Goal: Navigation & Orientation: Understand site structure

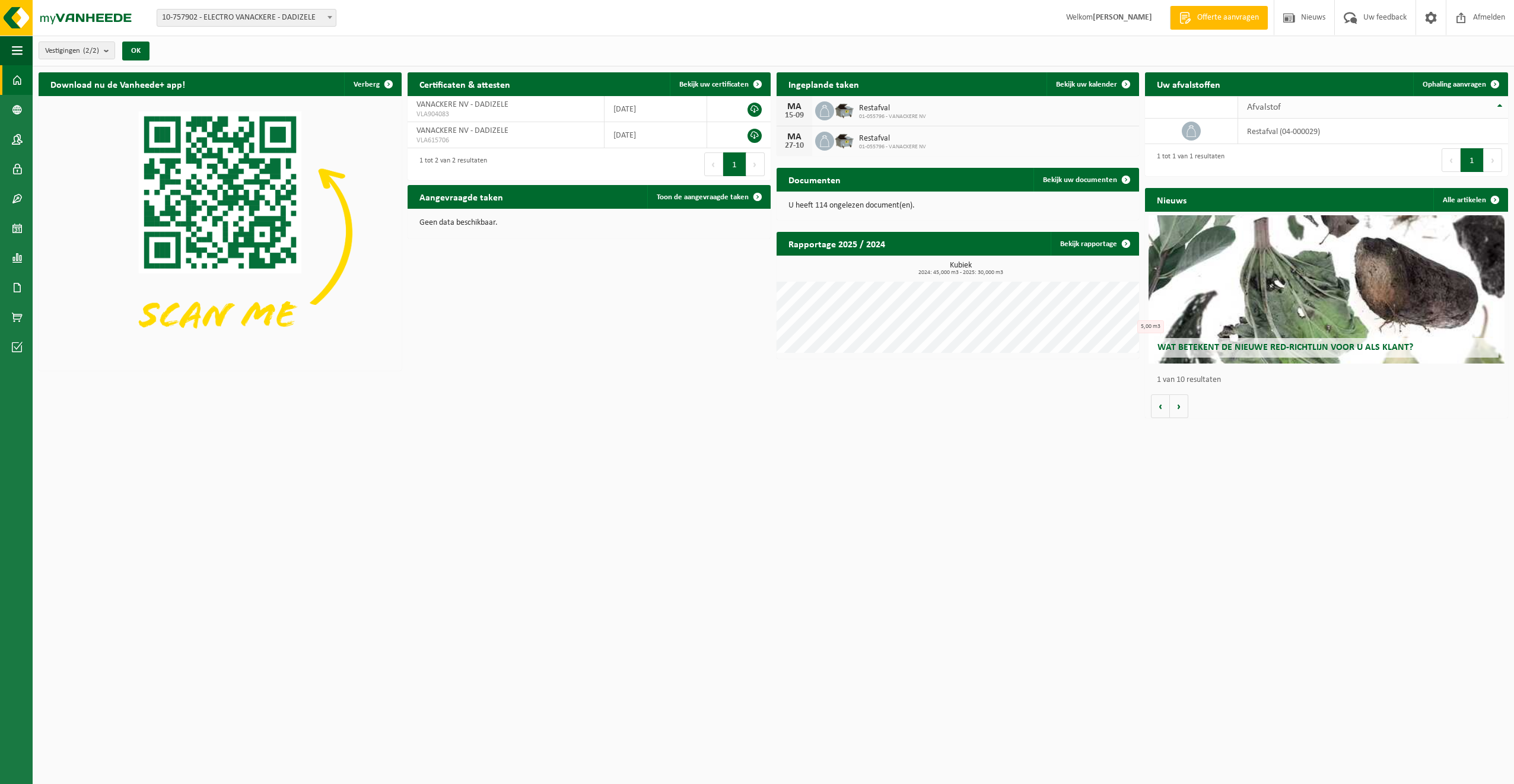
click at [1474, 104] on div "Afvalstof" at bounding box center [1370, 107] width 246 height 10
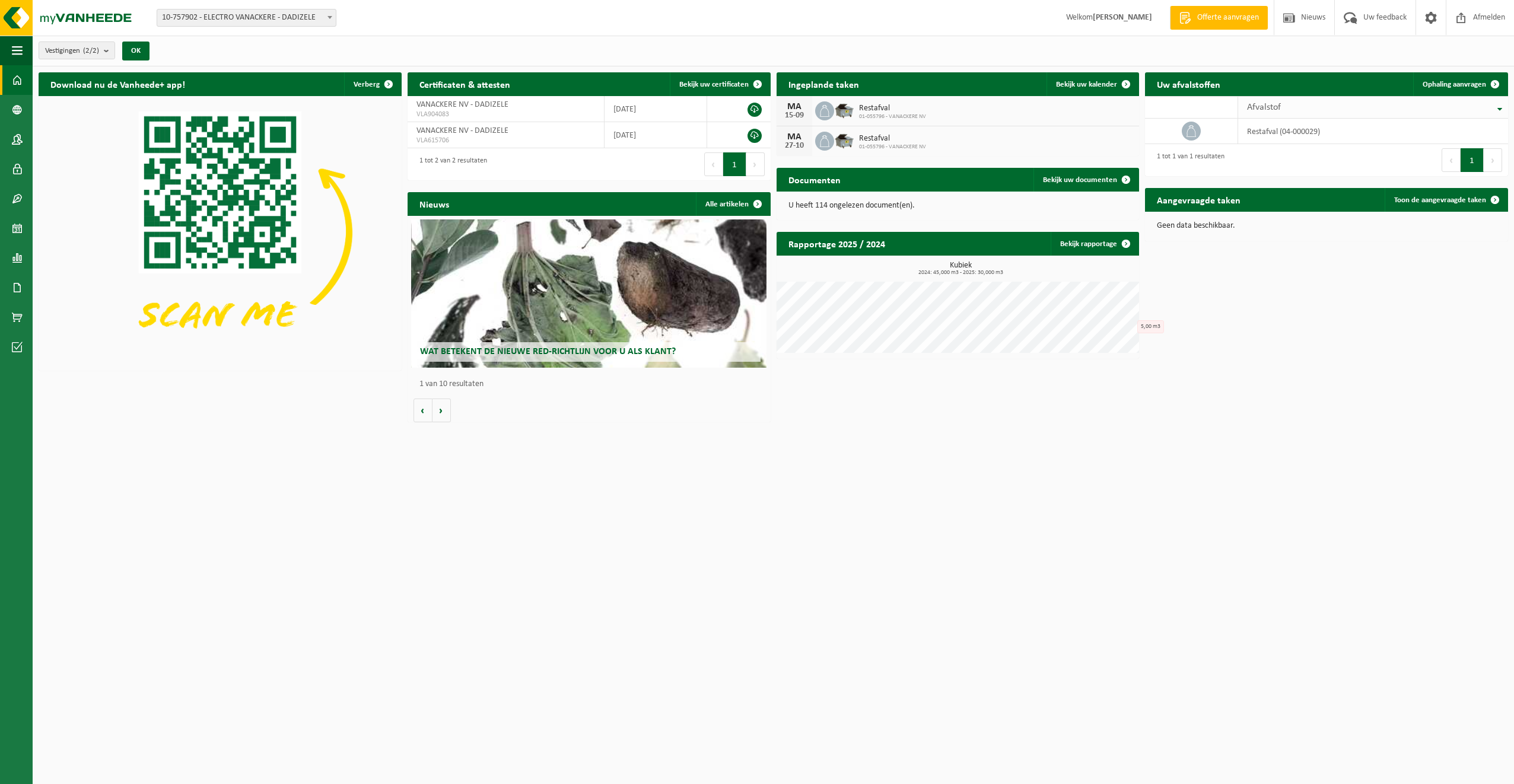
click at [1474, 104] on div "Afvalstof" at bounding box center [1370, 107] width 246 height 10
click at [15, 196] on span at bounding box center [17, 199] width 11 height 29
click at [70, 197] on span "Actieve contracten" at bounding box center [102, 198] width 66 height 22
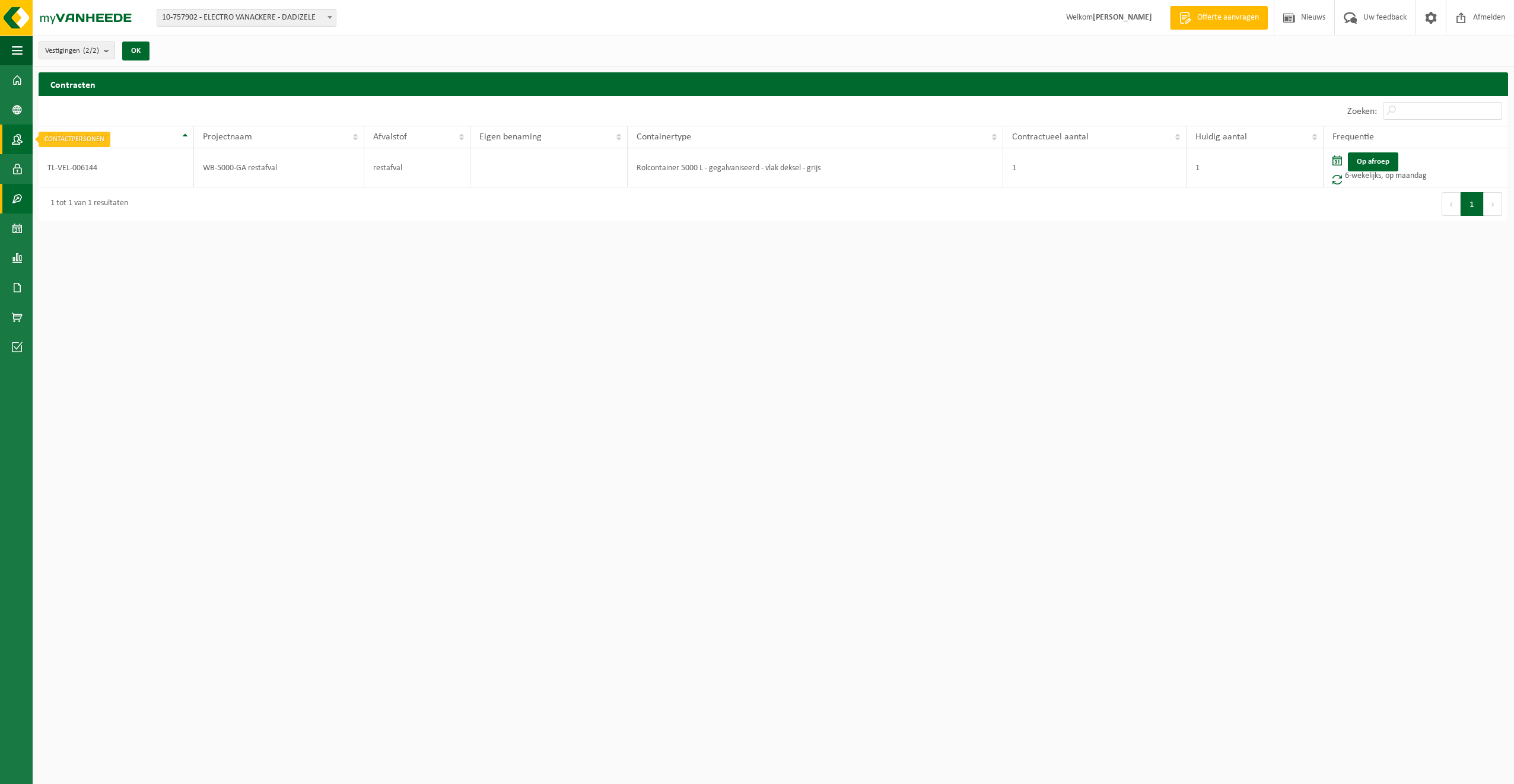
click at [22, 141] on span at bounding box center [17, 139] width 11 height 29
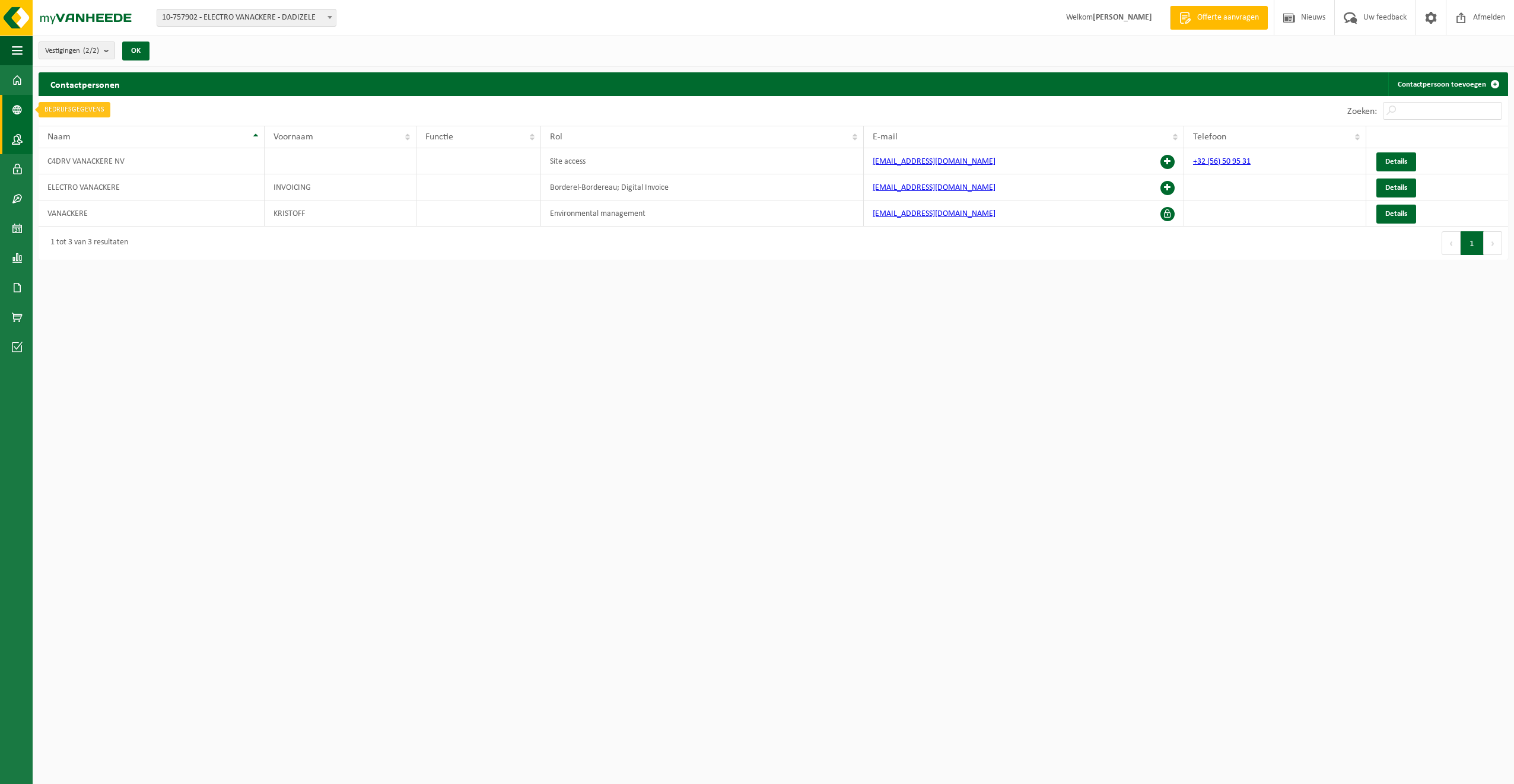
click at [17, 107] on span at bounding box center [17, 109] width 11 height 29
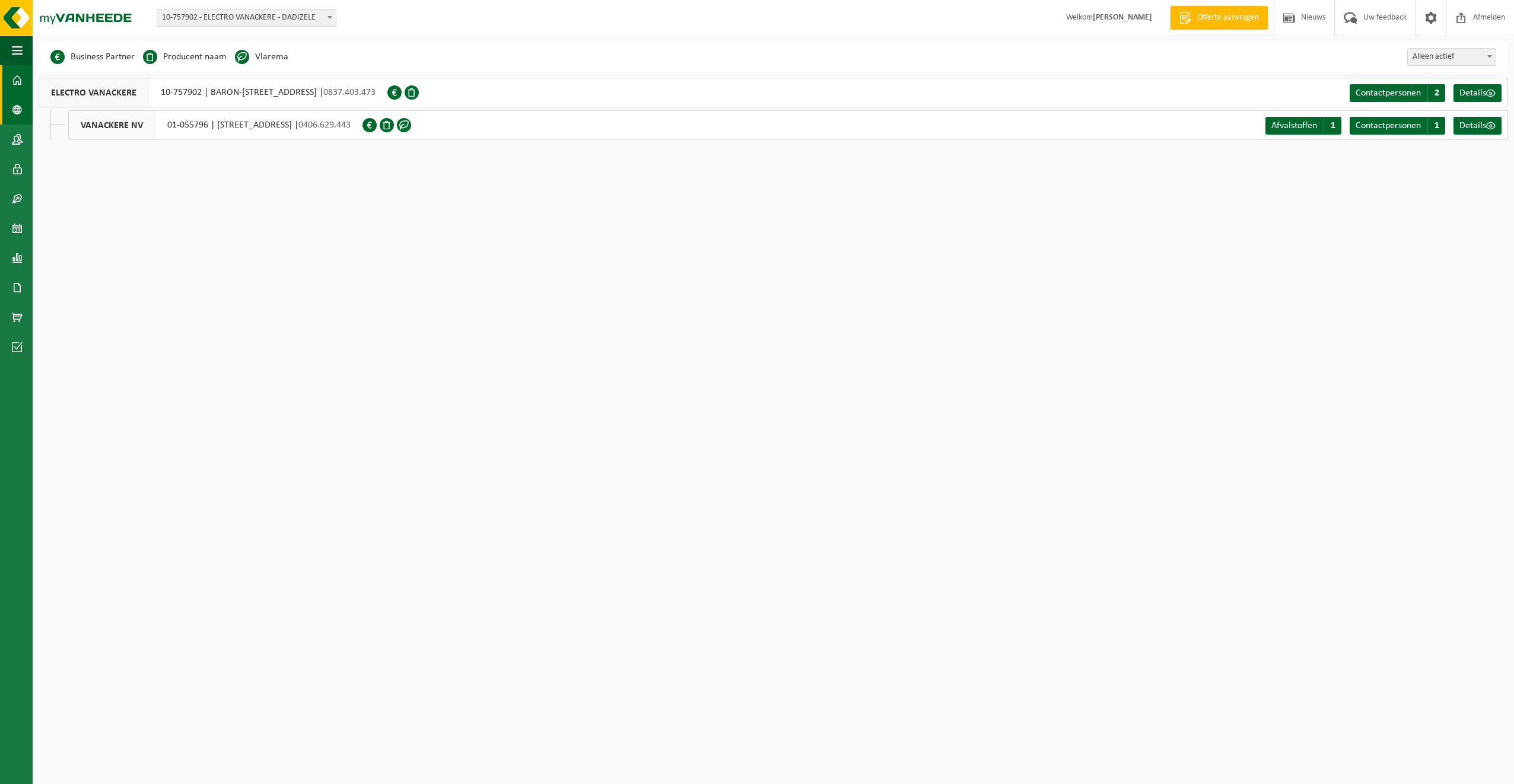
click at [12, 80] on link "Dashboard" at bounding box center [16, 80] width 33 height 29
